Goal: Transaction & Acquisition: Purchase product/service

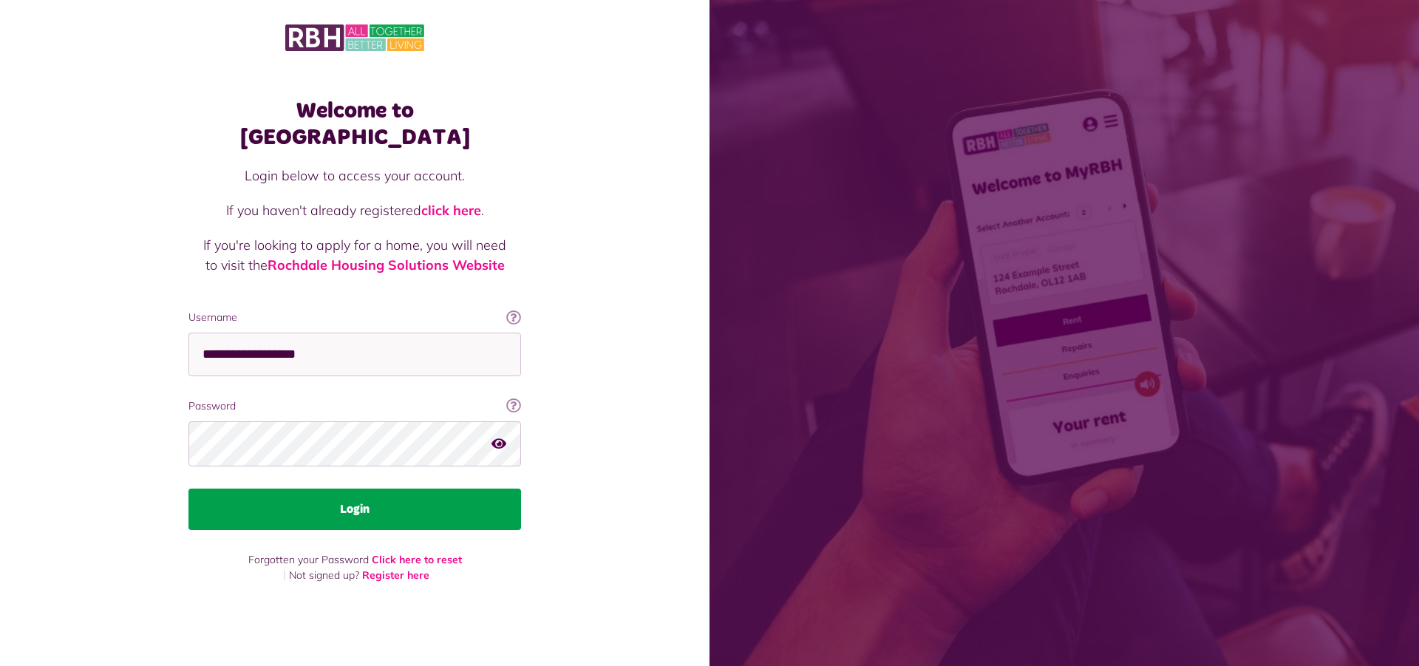
click at [376, 511] on button "Login" at bounding box center [354, 508] width 333 height 41
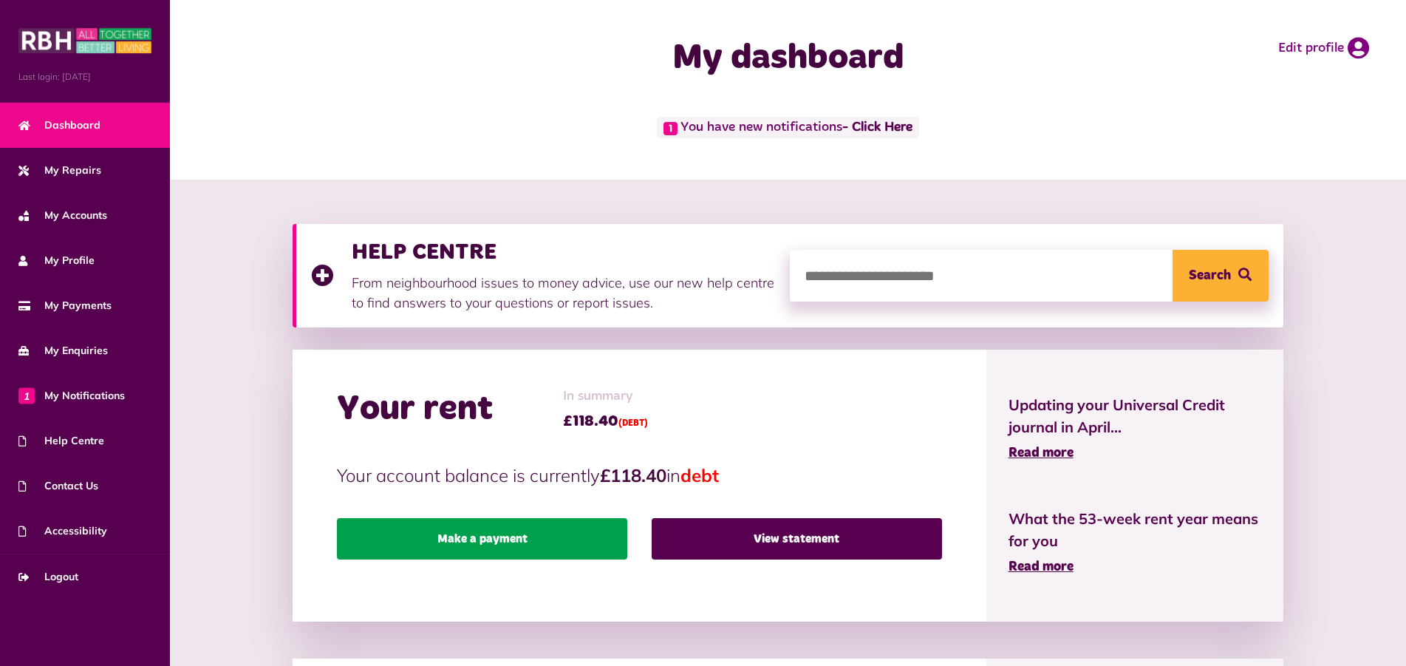
click at [529, 535] on link "Make a payment" at bounding box center [482, 538] width 290 height 41
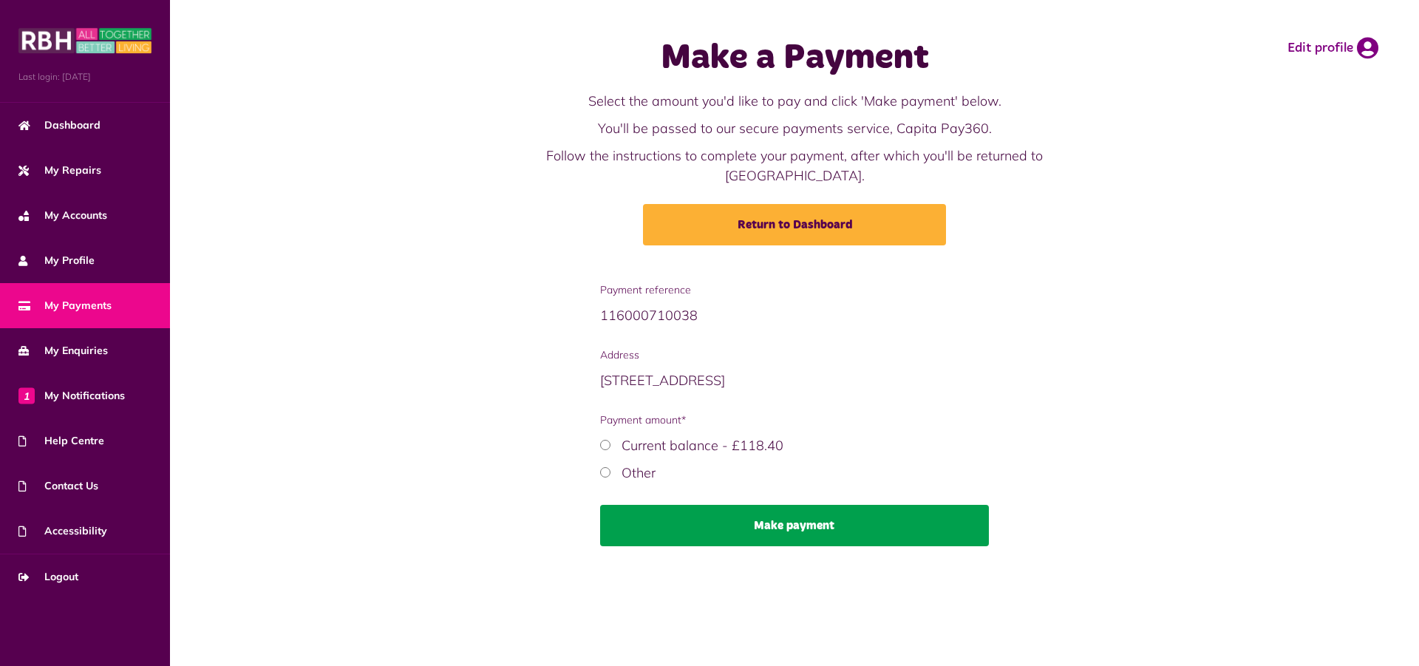
click at [771, 505] on button "Make payment" at bounding box center [794, 525] width 389 height 41
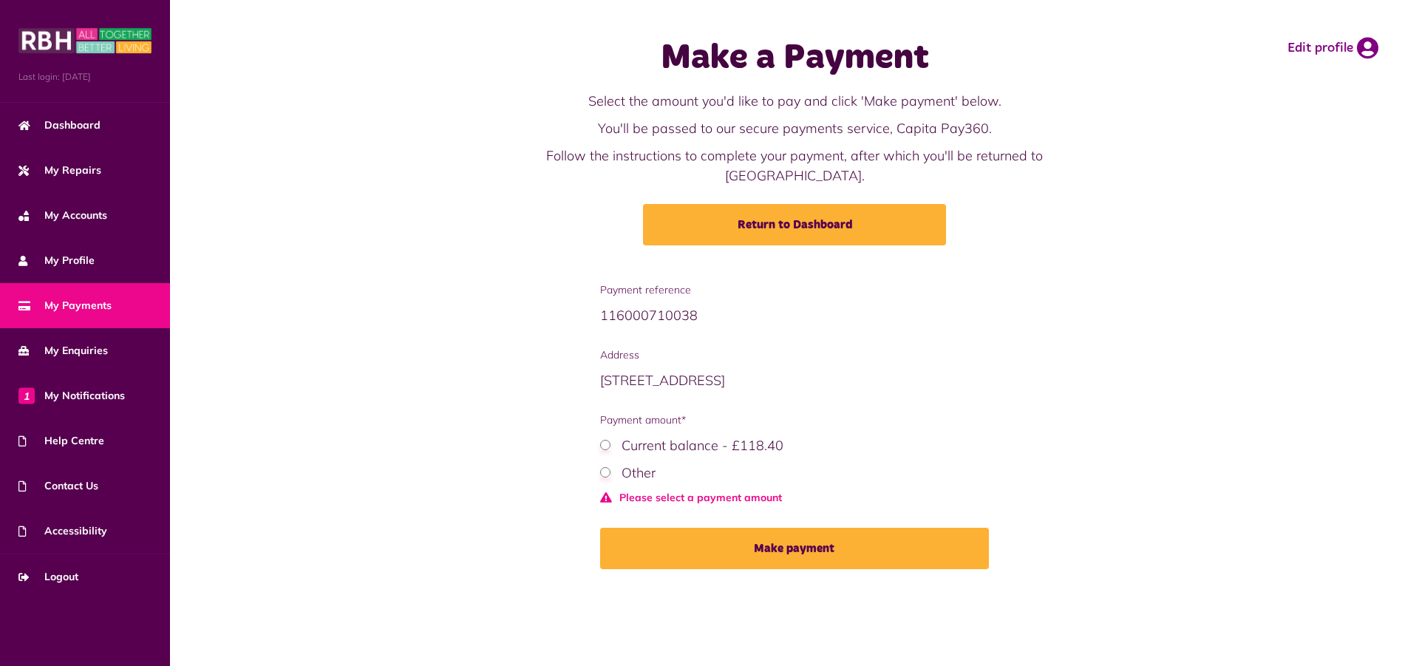
click at [607, 437] on div "Current balance - £118.40 Other" at bounding box center [794, 458] width 389 height 47
click at [611, 435] on div "Current balance - £118.40" at bounding box center [794, 445] width 389 height 20
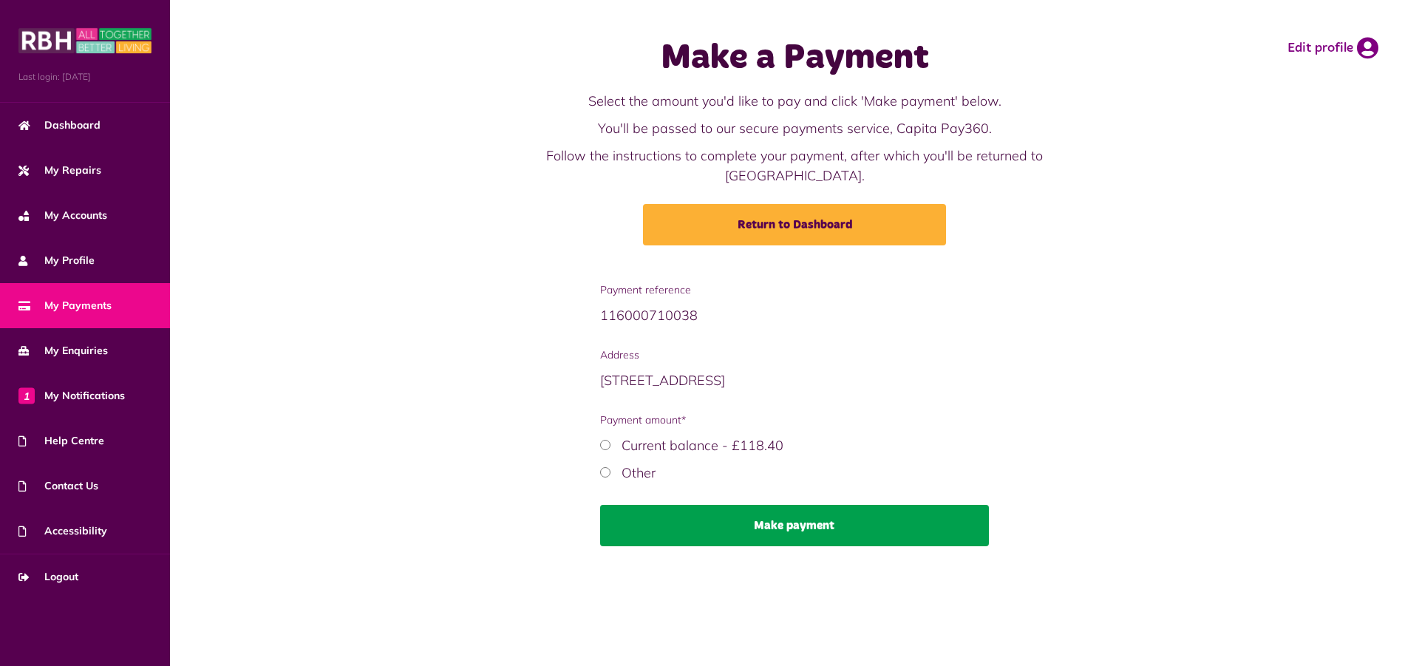
click at [750, 505] on button "Make payment" at bounding box center [794, 525] width 389 height 41
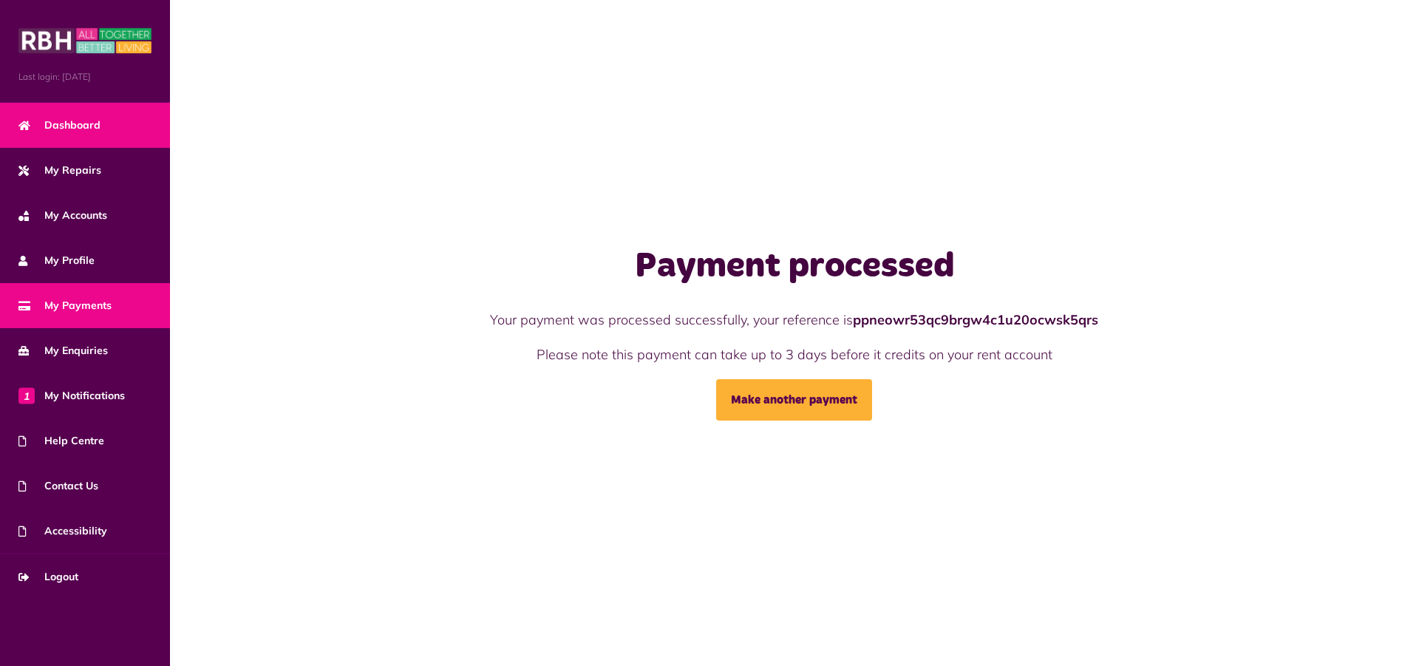
click at [95, 127] on span "Dashboard" at bounding box center [59, 125] width 82 height 16
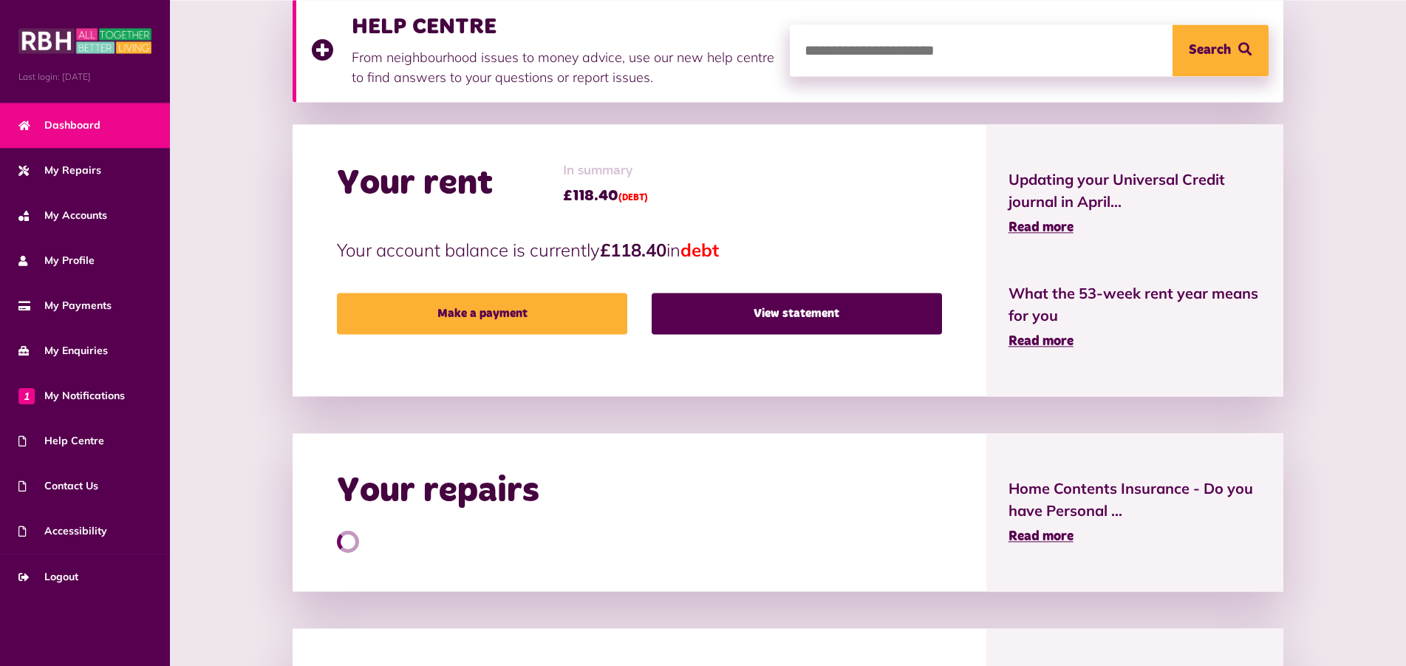
scroll to position [226, 0]
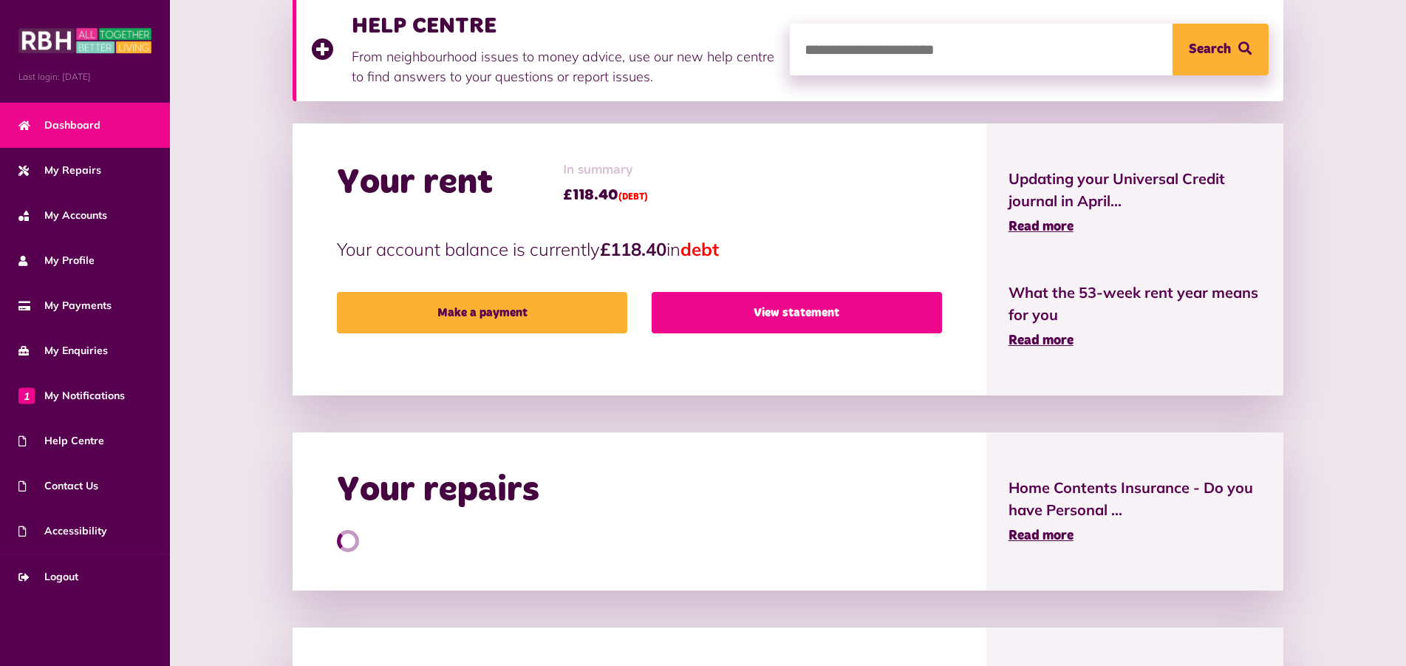
click at [792, 315] on link "View statement" at bounding box center [797, 312] width 290 height 41
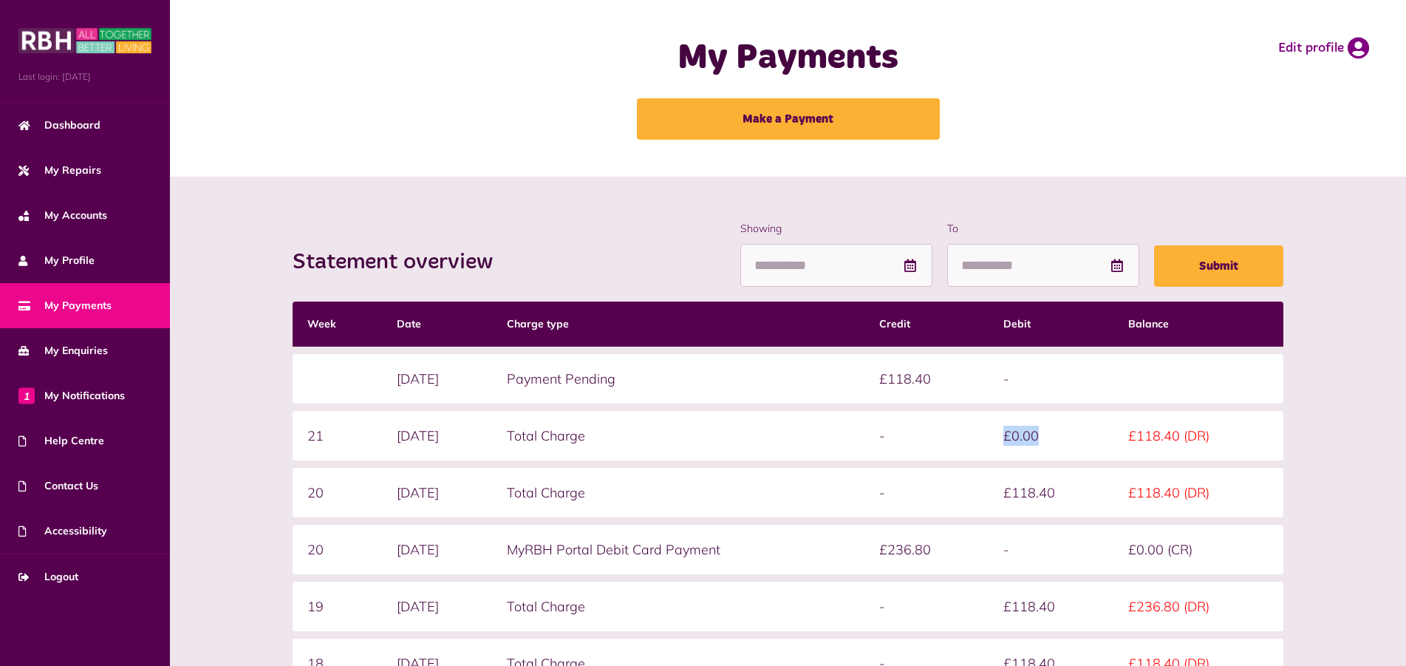
drag, startPoint x: 1066, startPoint y: 446, endPoint x: 991, endPoint y: 442, distance: 75.5
click at [992, 442] on tr "21 25/08/2025 Total Charge - £0.00 £118.40 (DR)" at bounding box center [788, 436] width 991 height 50
